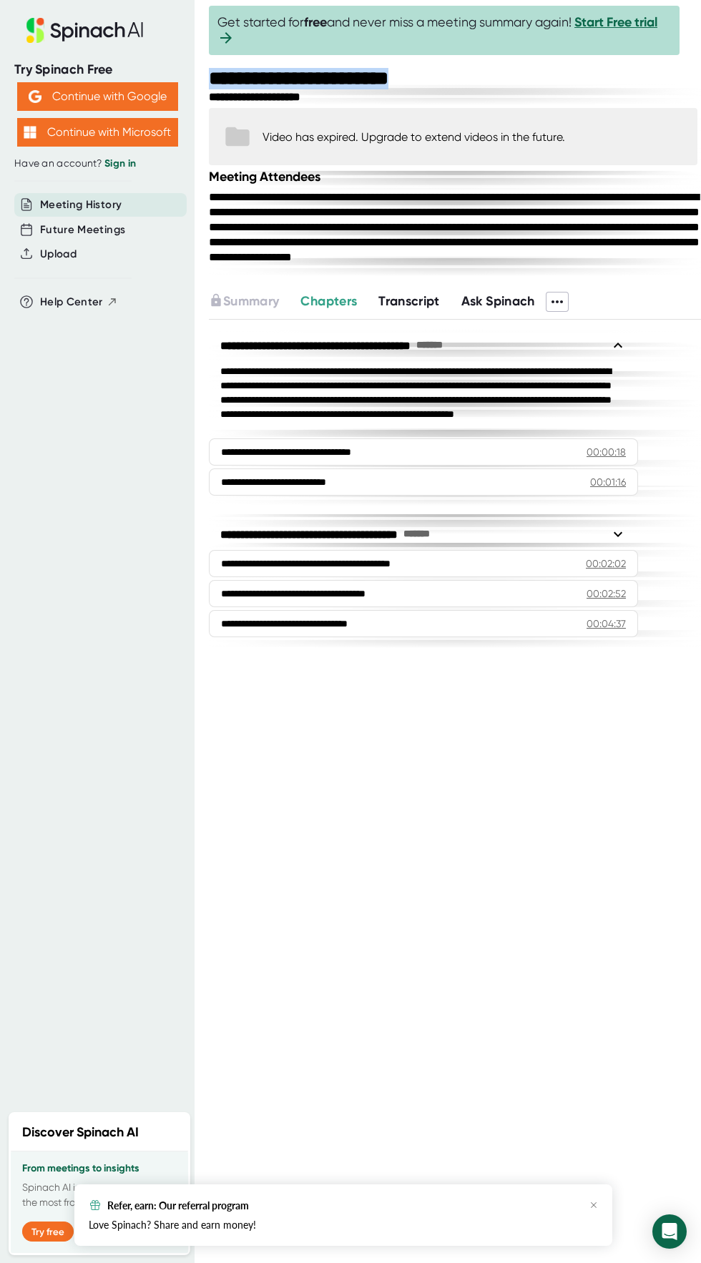
copy div "**********"
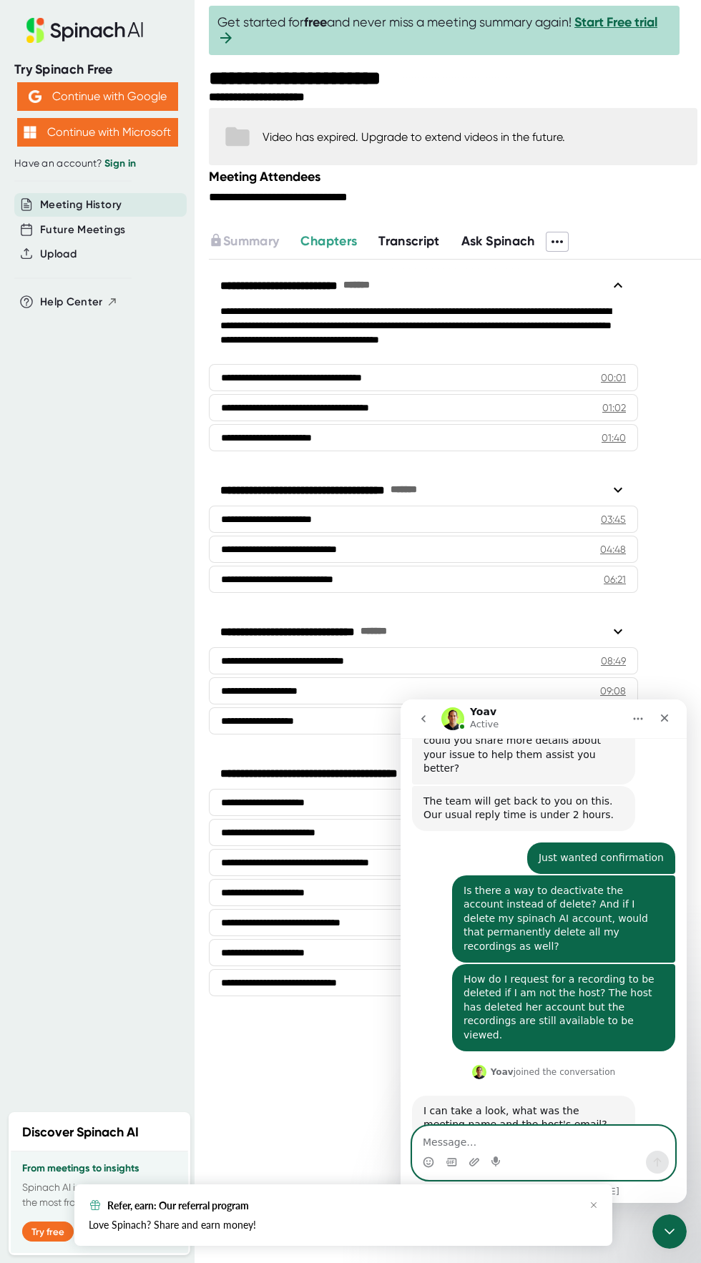
scroll to position [708, 0]
